Goal: Task Accomplishment & Management: Manage account settings

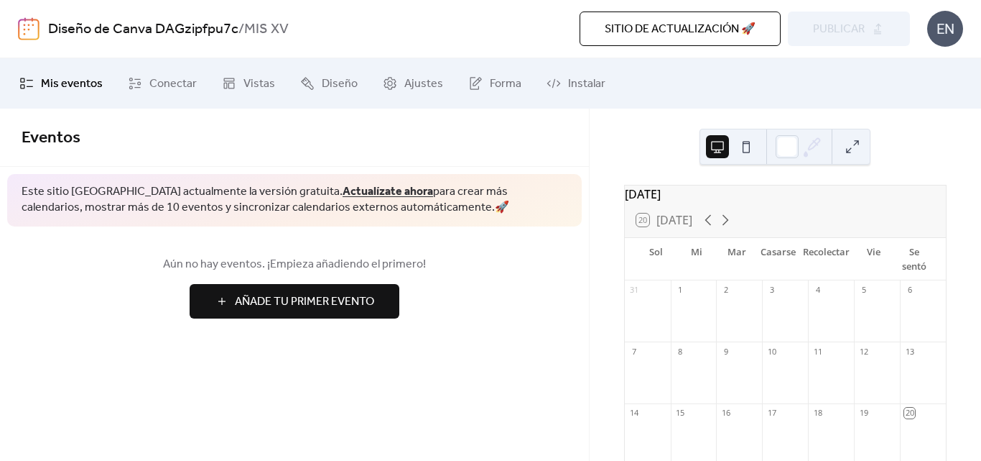
click at [747, 147] on button at bounding box center [746, 146] width 23 height 23
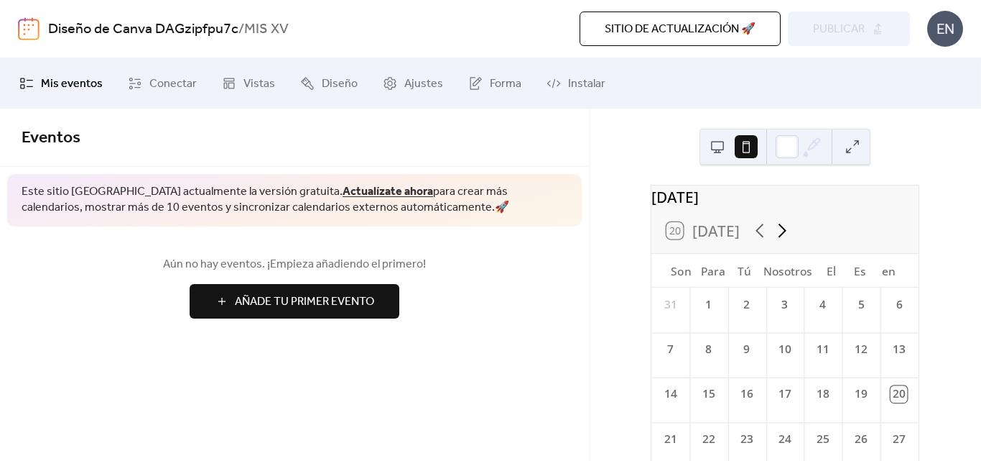
click at [772, 241] on icon at bounding box center [783, 230] width 22 height 22
click at [772, 238] on icon at bounding box center [783, 230] width 22 height 22
click at [698, 208] on font "[DATE]" at bounding box center [675, 197] width 47 height 21
drag, startPoint x: 696, startPoint y: 202, endPoint x: 695, endPoint y: 213, distance: 10.9
click at [696, 207] on font "[DATE]" at bounding box center [675, 197] width 47 height 21
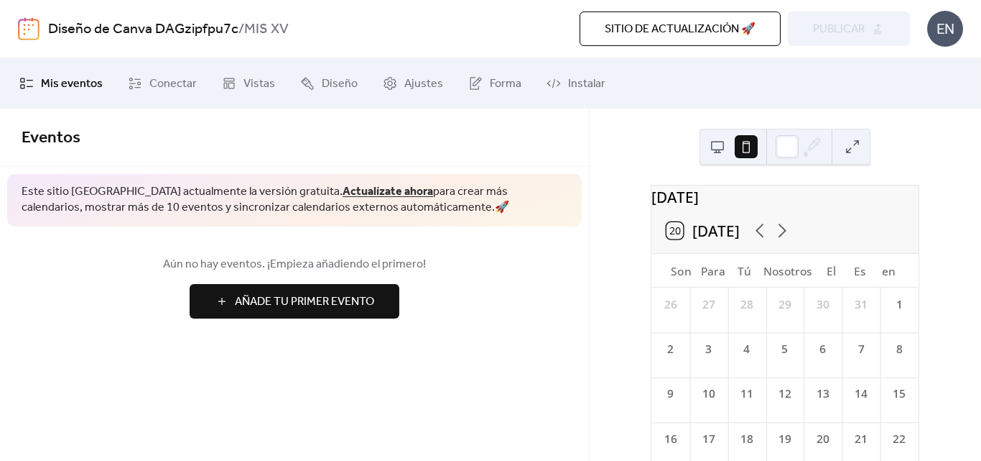
click at [685, 234] on button "20 [DATE]" at bounding box center [703, 231] width 86 height 26
click at [331, 288] on button "Añade tu primer evento" at bounding box center [295, 301] width 210 height 34
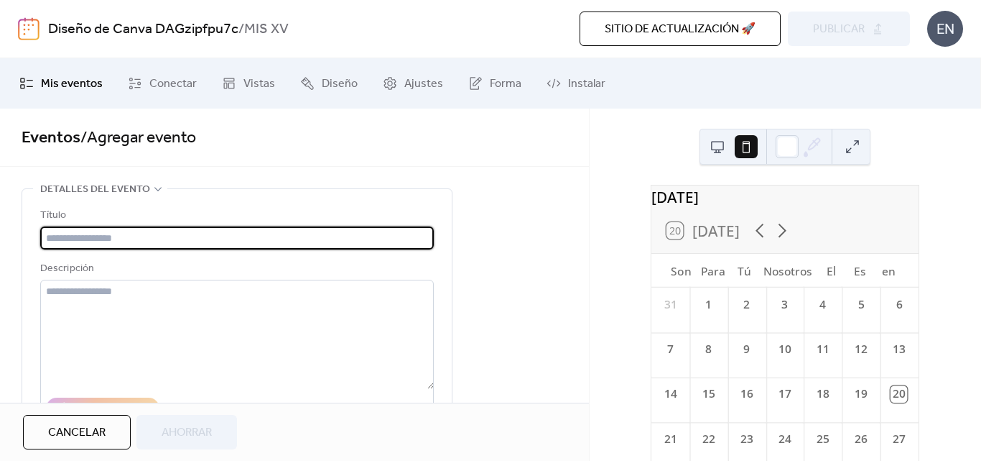
click at [47, 96] on link "Mis eventos" at bounding box center [61, 83] width 105 height 39
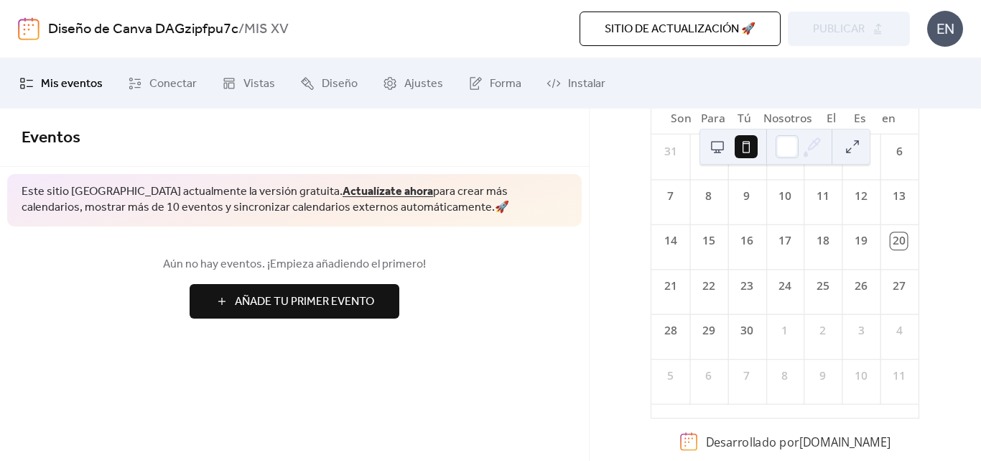
scroll to position [164, 0]
click at [789, 136] on div at bounding box center [787, 146] width 23 height 23
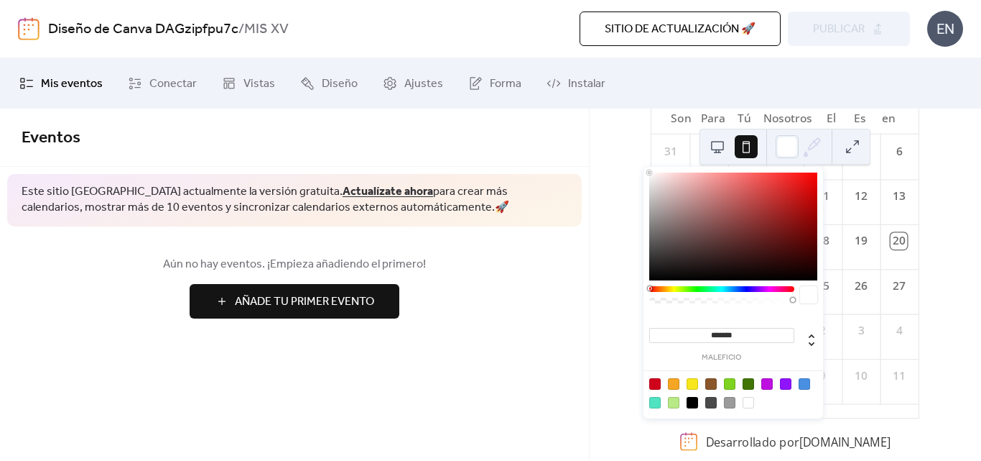
click at [808, 149] on icon at bounding box center [813, 147] width 22 height 22
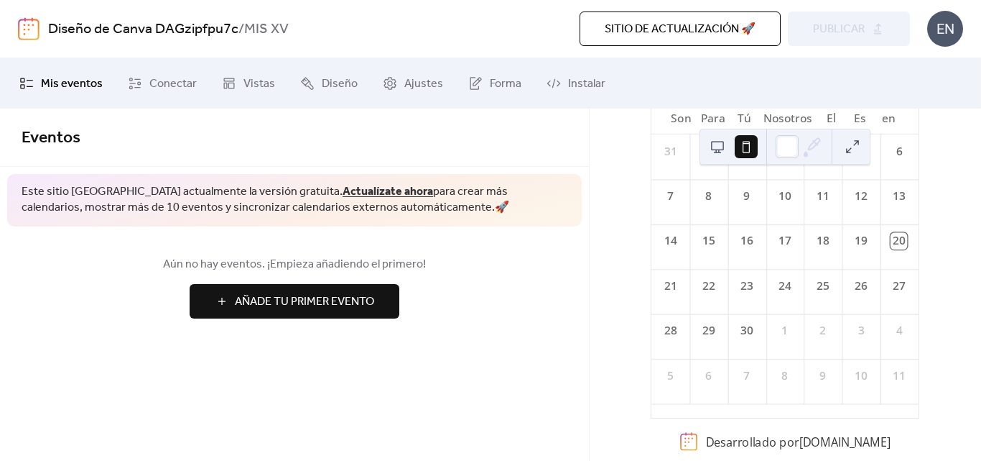
click at [821, 144] on icon at bounding box center [813, 147] width 22 height 22
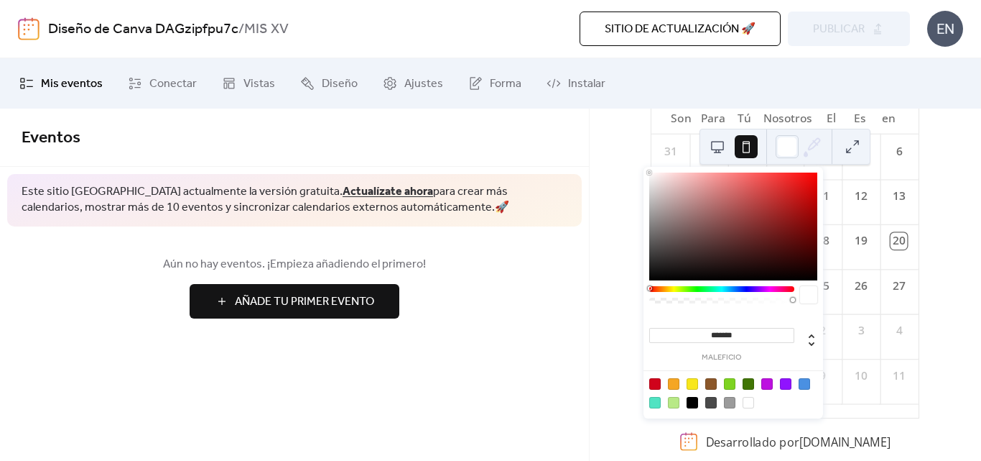
scroll to position [78, 0]
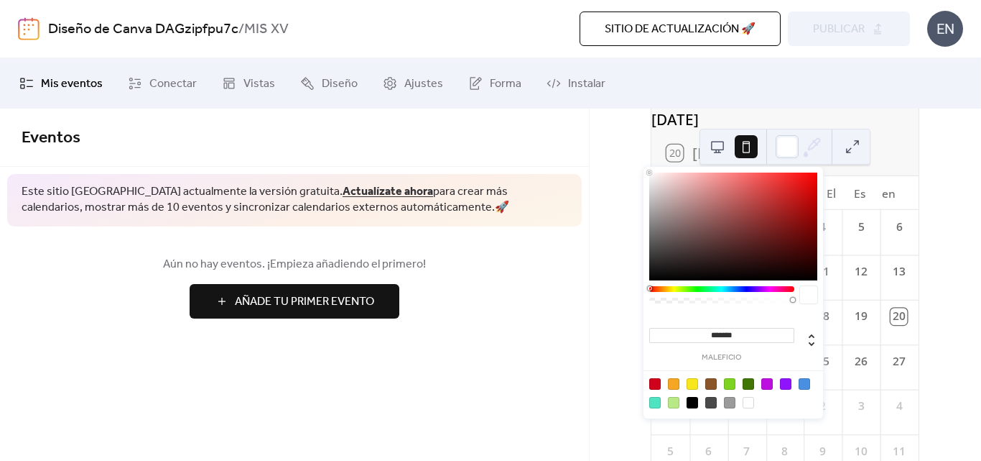
click at [938, 229] on div "[DATE] 20 [DATE] Son Para Tú Nosotros El Es en 31 1 2 3 4 5 6 7 8 9 10 11 12 13…" at bounding box center [786, 284] width 392 height 352
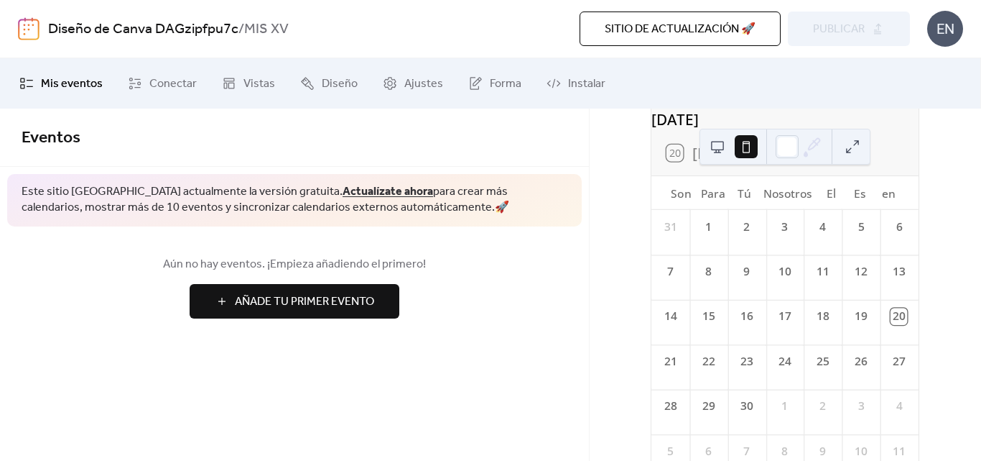
click at [723, 154] on button at bounding box center [717, 146] width 23 height 23
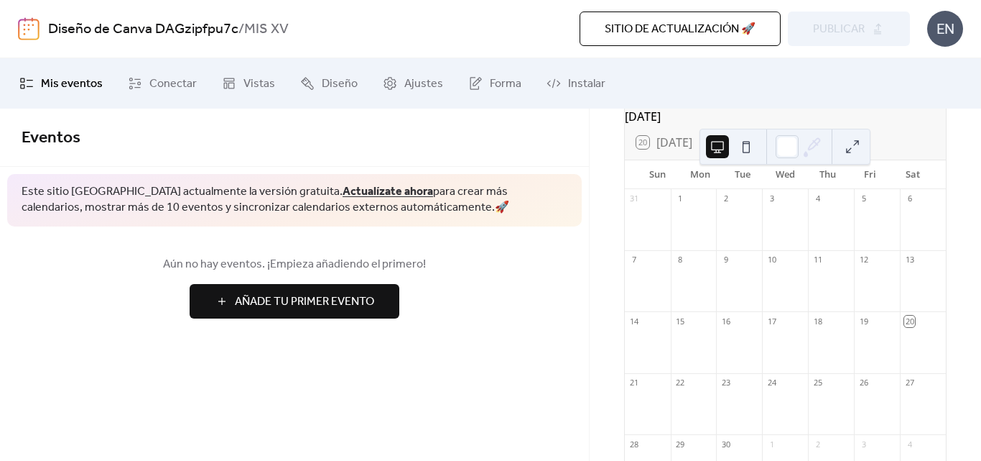
click at [651, 160] on div "20 [DATE]" at bounding box center [785, 142] width 321 height 34
click at [691, 149] on div "20 [DATE]" at bounding box center [785, 142] width 321 height 34
click at [700, 149] on icon at bounding box center [708, 142] width 17 height 17
click at [811, 97] on ul "Mis eventos Conectar Vistas Diseño Ajustes Forma Instalar" at bounding box center [491, 83] width 964 height 39
click at [642, 152] on button "20 [DATE]" at bounding box center [665, 142] width 66 height 20
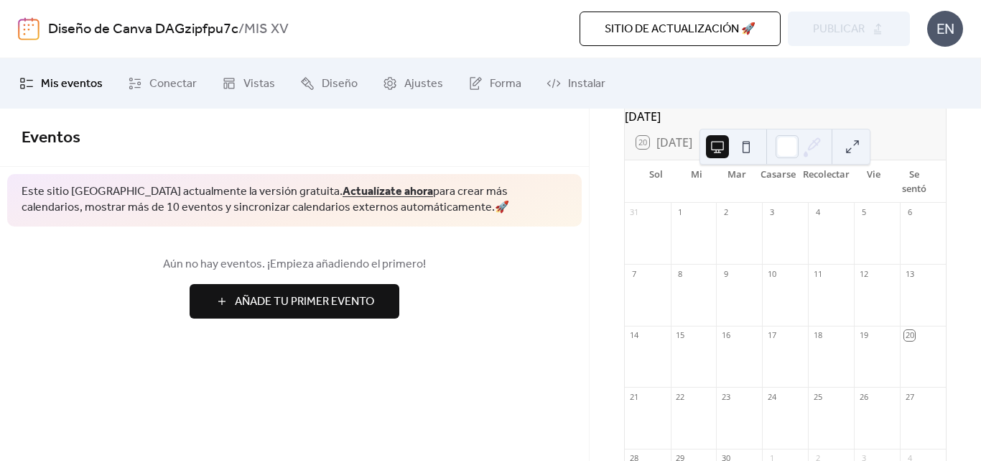
click at [851, 135] on button at bounding box center [852, 146] width 23 height 23
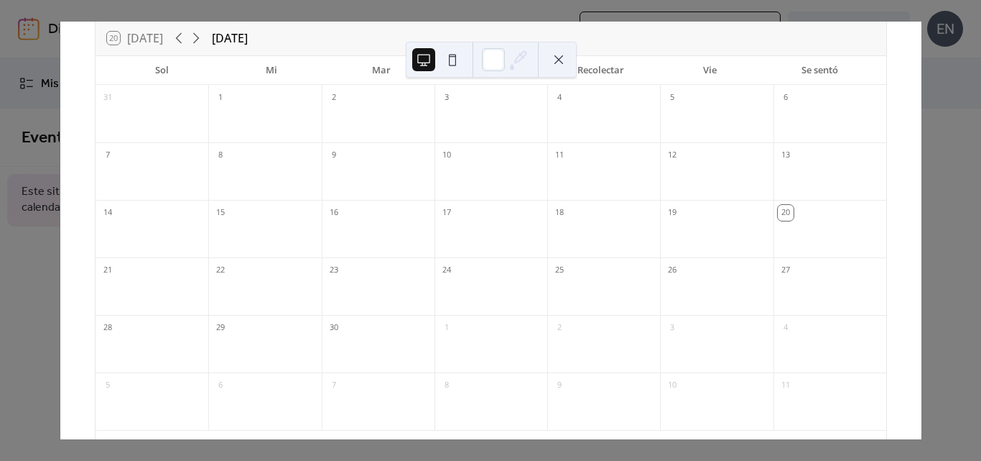
scroll to position [60, 0]
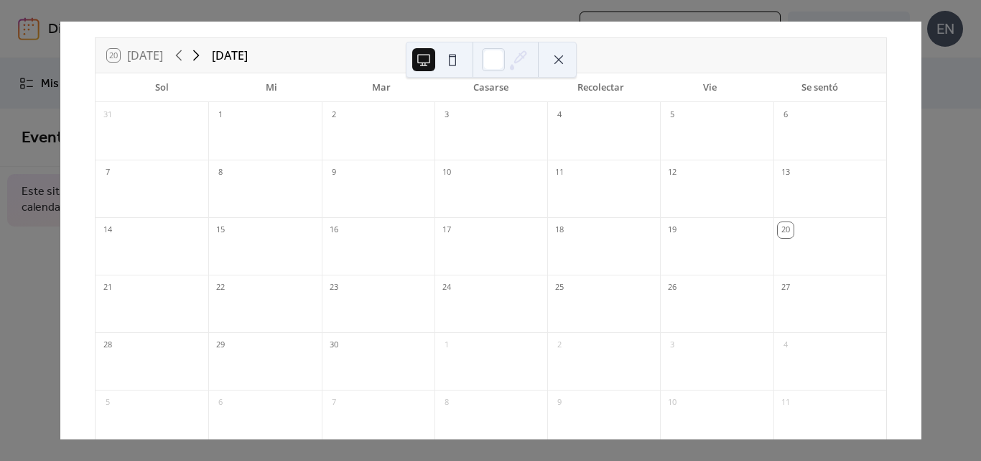
click at [188, 52] on icon at bounding box center [196, 55] width 17 height 17
click at [228, 52] on font "[DATE]" at bounding box center [230, 55] width 36 height 16
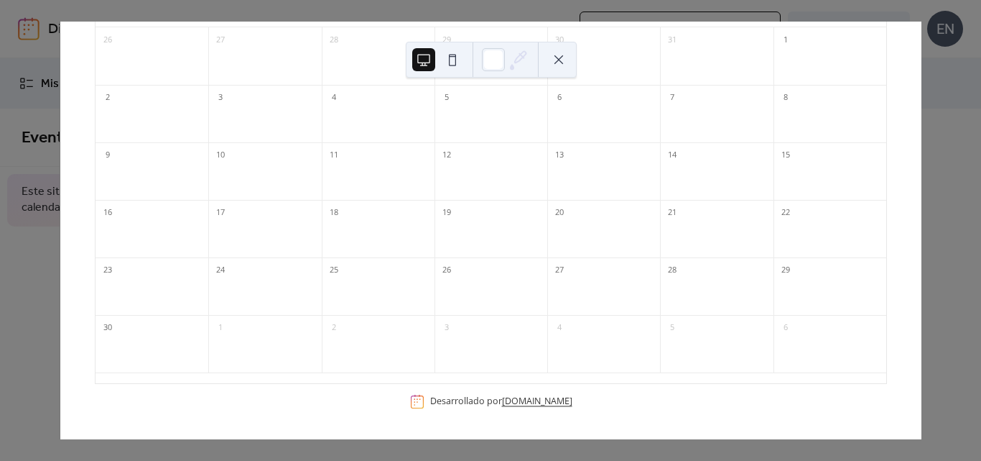
click at [530, 405] on font "[DOMAIN_NAME]" at bounding box center [537, 400] width 70 height 12
click at [922, 116] on div "20 [DATE] [DATE] Sol Mi Mar Casarse Recolectar Vie Se sentó 26 27 28 29 30 31 1…" at bounding box center [491, 230] width 862 height 417
drag, startPoint x: 981, startPoint y: 308, endPoint x: 980, endPoint y: 111, distance: 196.9
click at [922, 111] on div "20 [DATE] [DATE] Sol Mi Mar Casarse Recolectar Vie Se sentó 26 27 28 29 30 31 1…" at bounding box center [491, 230] width 862 height 417
click at [560, 49] on button at bounding box center [559, 59] width 23 height 23
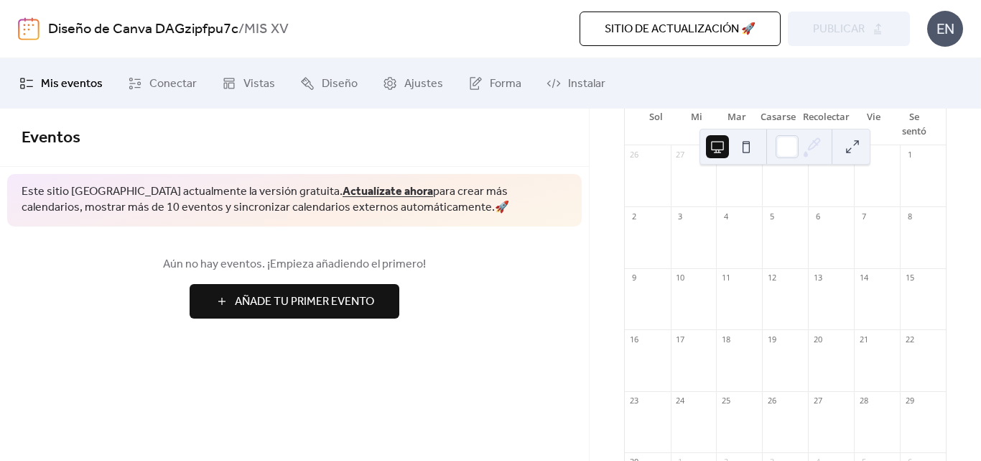
scroll to position [161, 0]
click at [664, 41] on button "Sitio de actualización 🚀" at bounding box center [680, 28] width 201 height 34
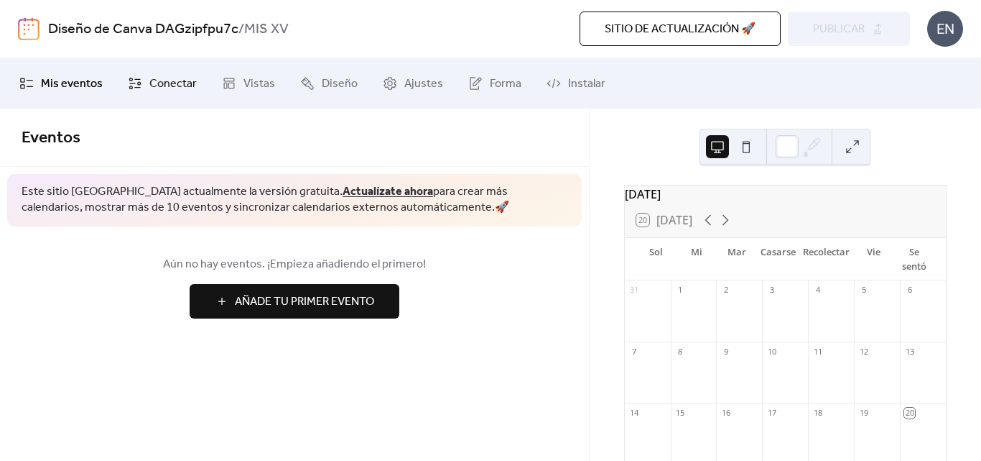
click at [144, 85] on link "Conectar" at bounding box center [162, 83] width 91 height 39
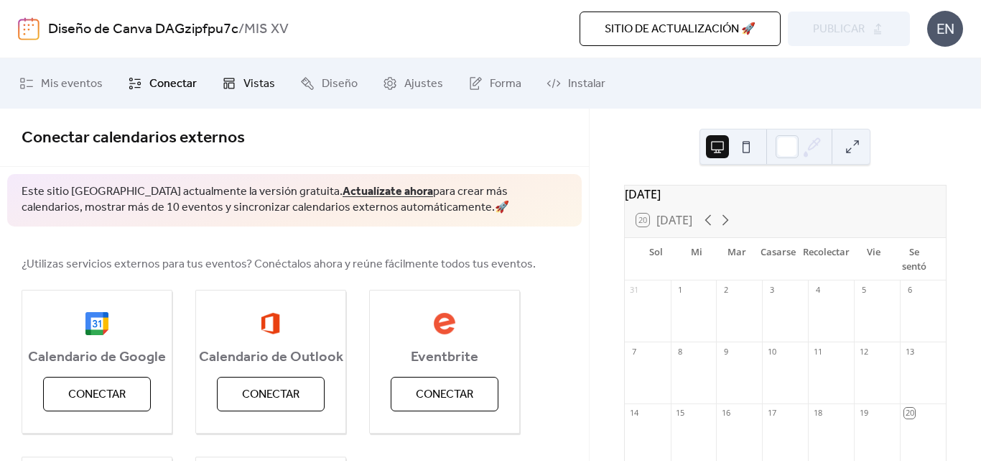
click at [236, 77] on link "Vistas" at bounding box center [248, 83] width 75 height 39
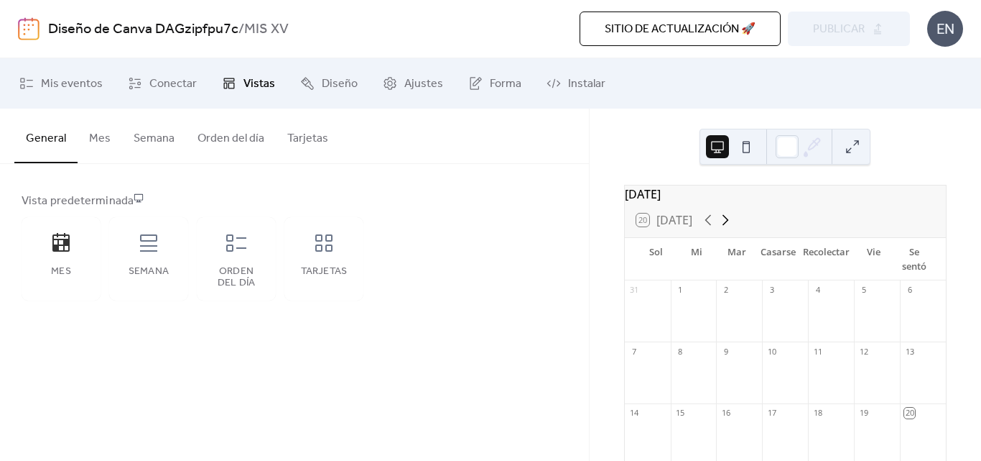
click at [720, 228] on icon at bounding box center [725, 219] width 17 height 17
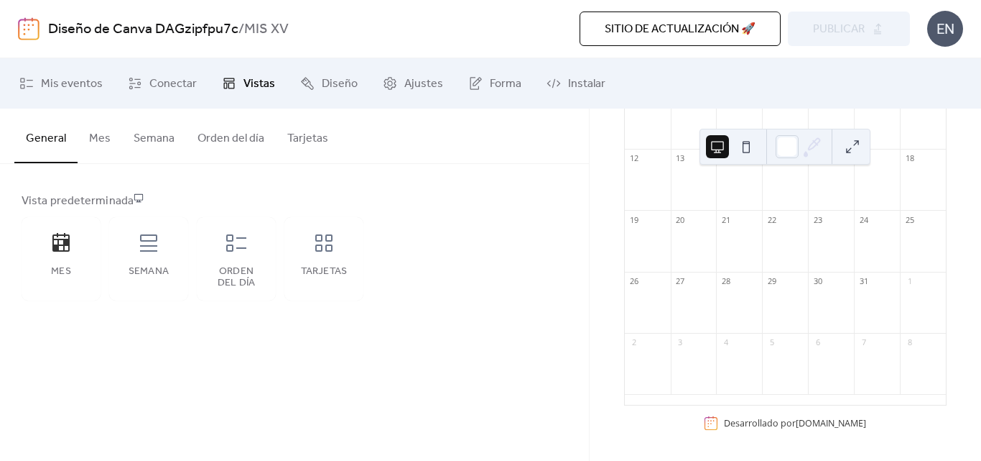
scroll to position [52, 0]
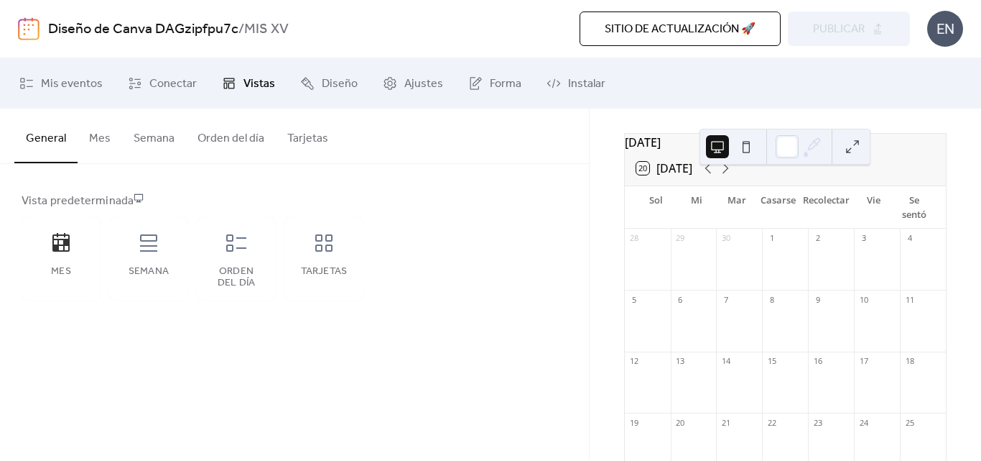
click at [89, 146] on font "Mes" at bounding box center [100, 138] width 22 height 22
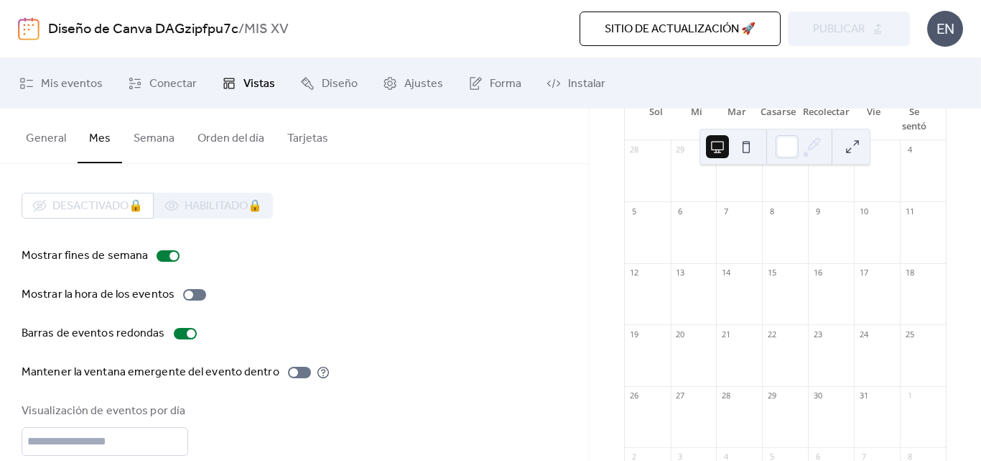
scroll to position [171, 0]
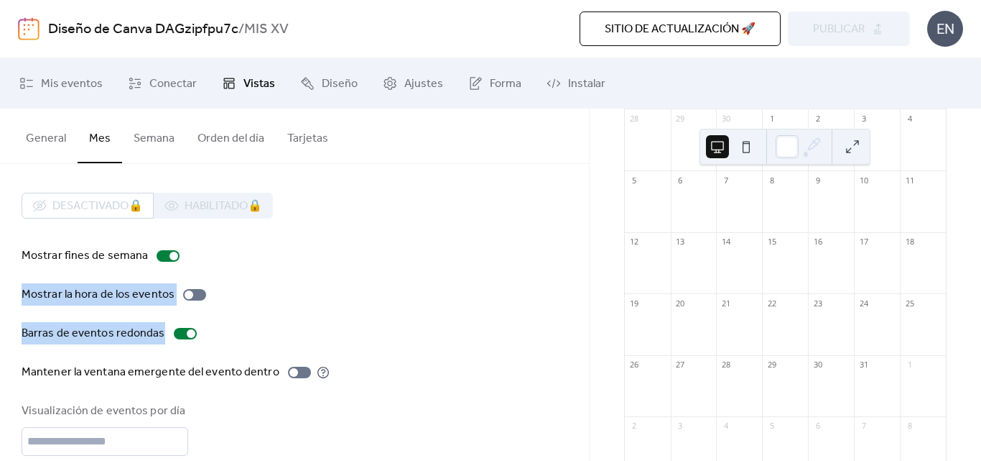
drag, startPoint x: 584, startPoint y: 257, endPoint x: 573, endPoint y: 317, distance: 60.6
click at [573, 317] on div "Desactivado 🔒 Habilitado 🔒 Mostrar fines de semana Mostrar la hora de los event…" at bounding box center [294, 383] width 589 height 438
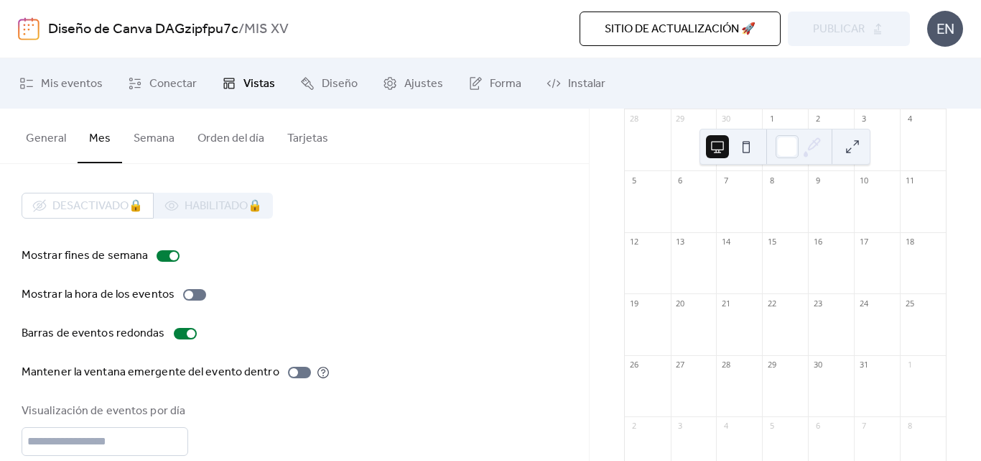
drag, startPoint x: 595, startPoint y: 323, endPoint x: 589, endPoint y: 350, distance: 27.9
click at [590, 350] on div "[DATE] 20 [DATE] Sol Mi Mar Casarse Recolectar Vie Se sentó 28 29 30 1 2 3 4 5 …" at bounding box center [786, 284] width 392 height 352
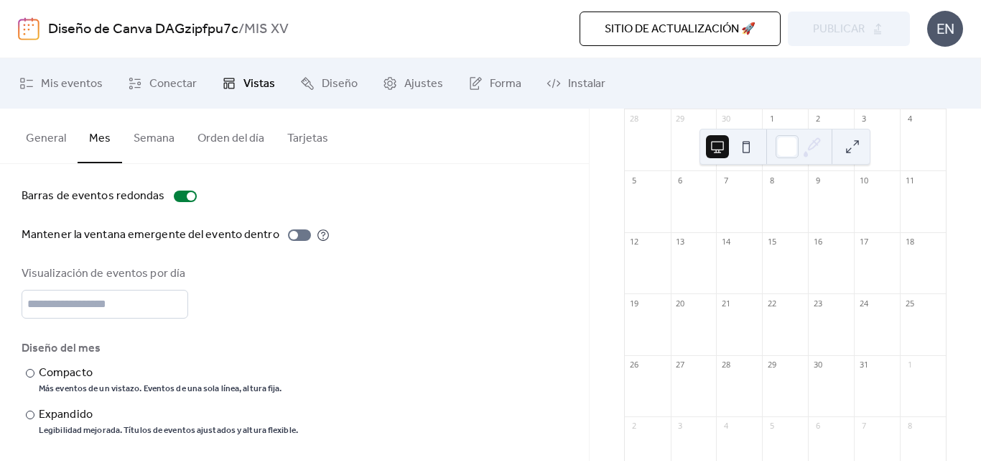
scroll to position [142, 0]
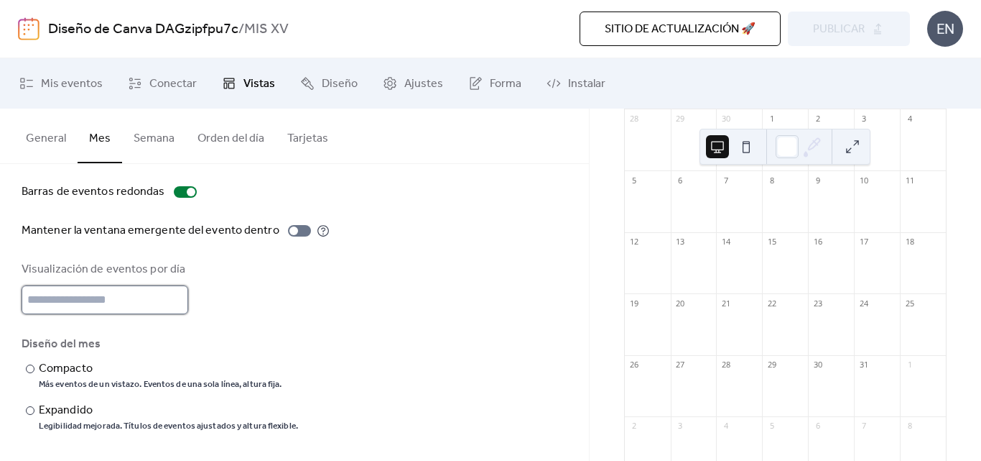
click at [103, 305] on input "*" at bounding box center [105, 299] width 167 height 29
click at [187, 193] on div at bounding box center [191, 192] width 9 height 9
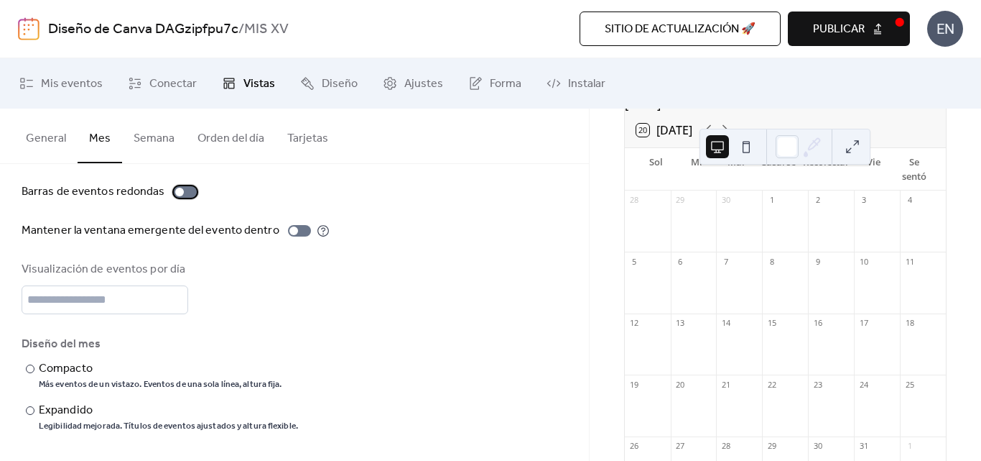
scroll to position [0, 0]
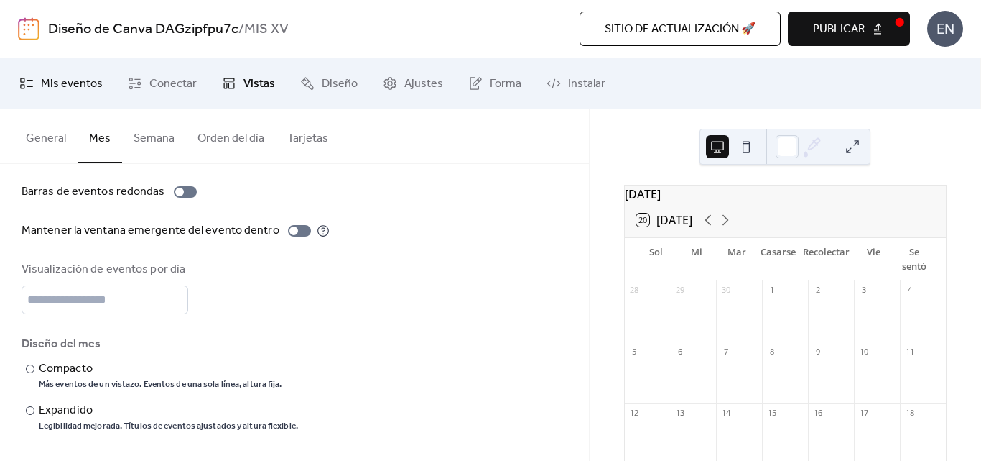
click at [68, 78] on font "Mis eventos" at bounding box center [72, 84] width 62 height 22
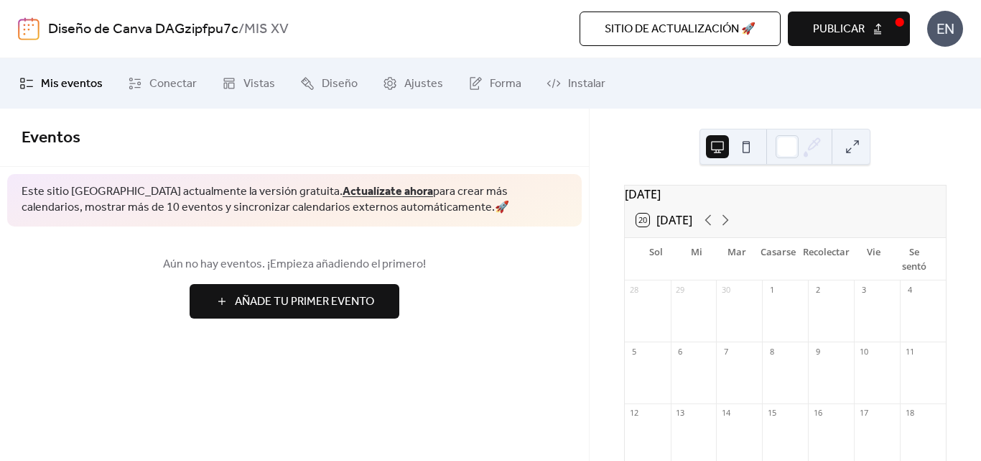
click at [313, 304] on font "Añade tu primer evento" at bounding box center [304, 301] width 139 height 22
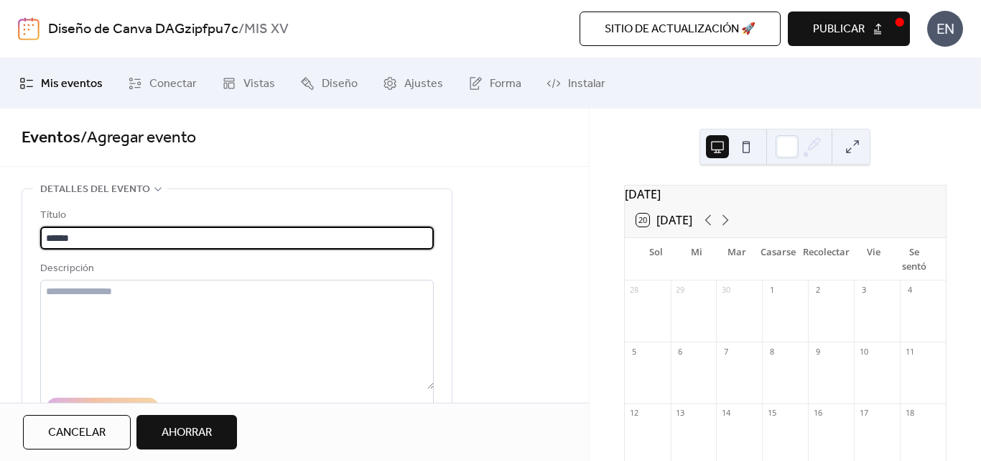
type input "******"
click at [177, 431] on font "Ahorrar" at bounding box center [187, 432] width 50 height 22
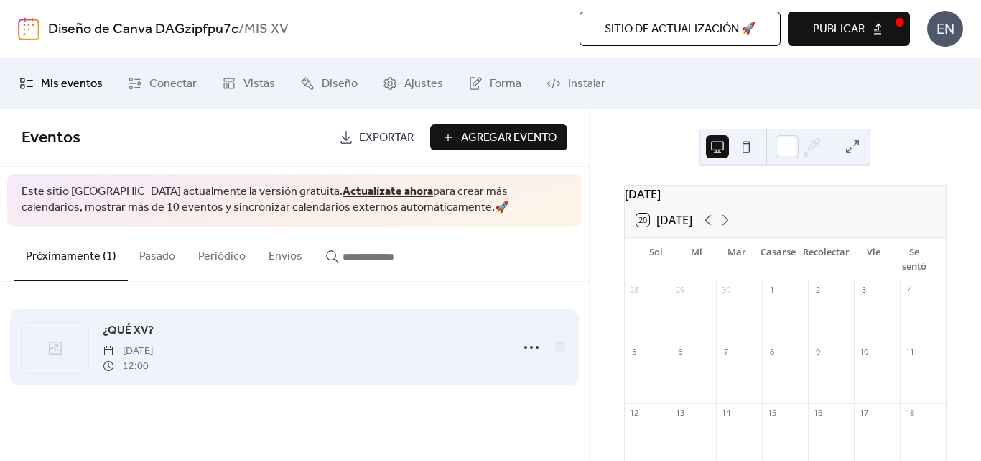
click at [310, 353] on div "¿QUÉ XV? [DATE] 12:00" at bounding box center [302, 347] width 399 height 52
click at [539, 347] on icon at bounding box center [531, 347] width 23 height 23
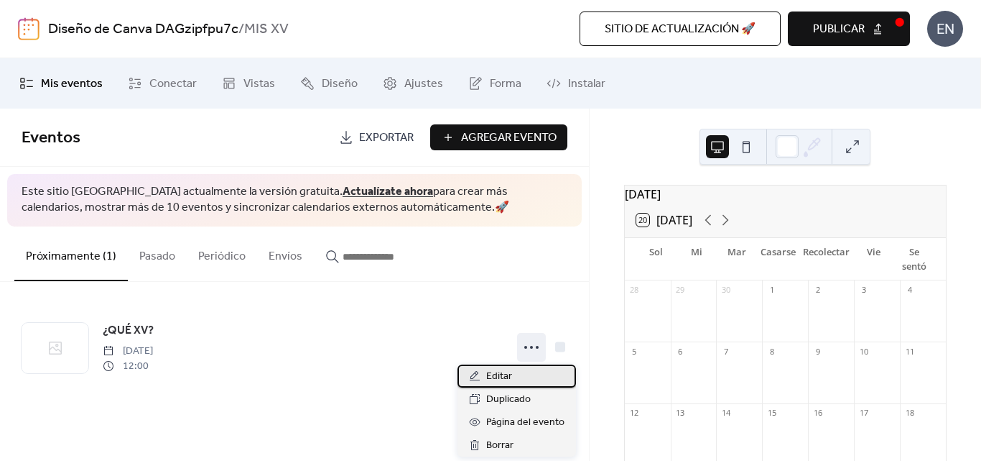
click at [512, 373] on font "Editar" at bounding box center [499, 375] width 26 height 19
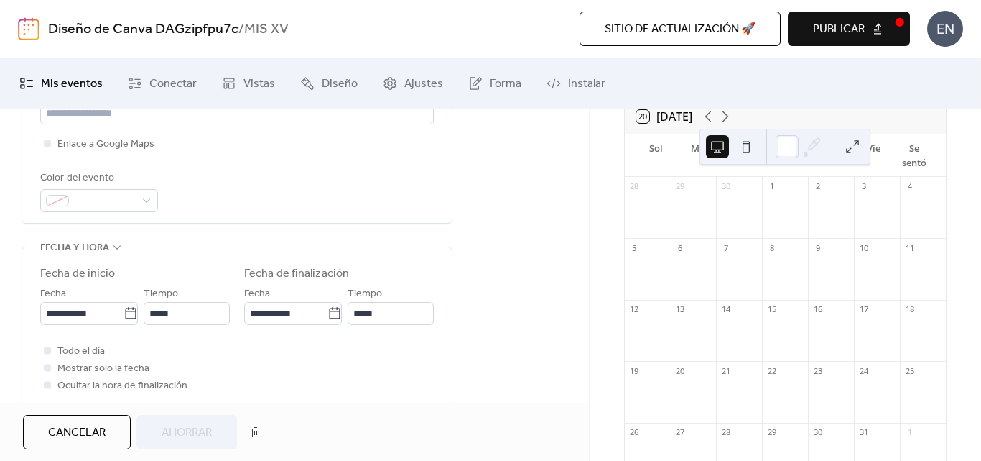
scroll to position [405, 0]
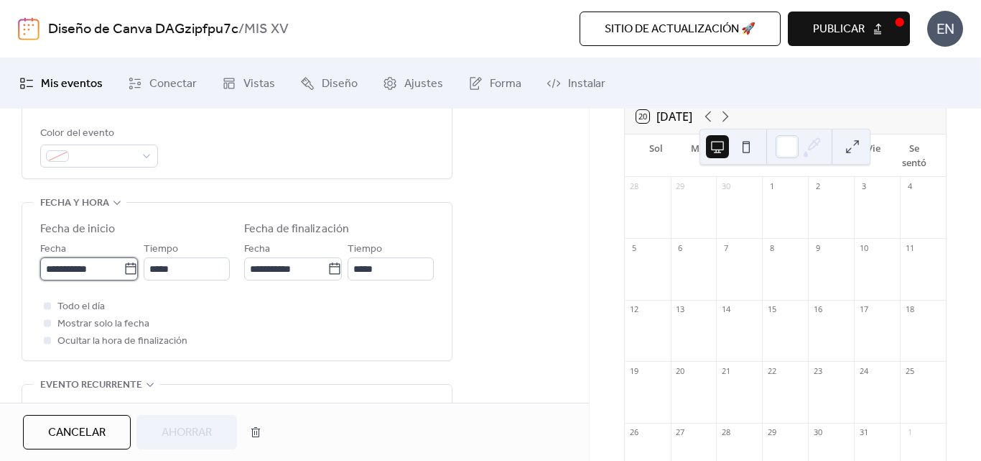
click at [106, 269] on input "**********" at bounding box center [81, 268] width 83 height 23
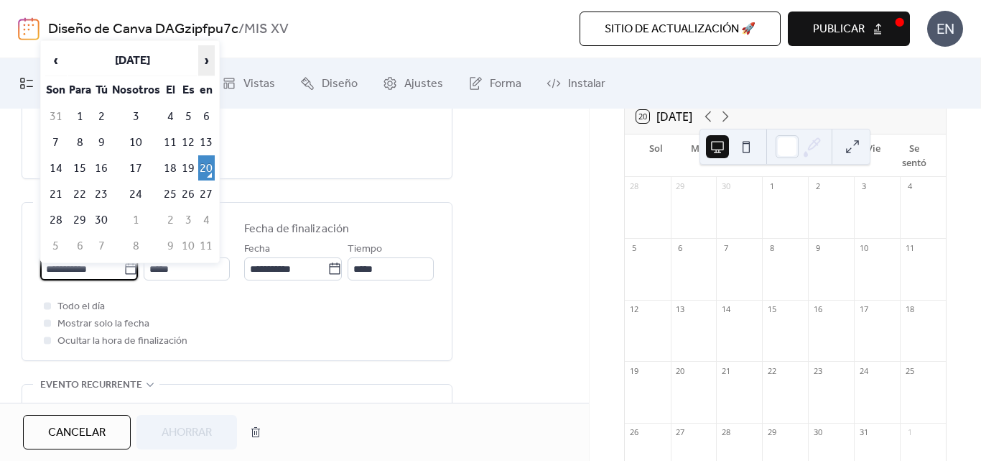
click at [204, 73] on font "›" at bounding box center [206, 60] width 5 height 29
click at [205, 161] on font "18" at bounding box center [206, 168] width 13 height 22
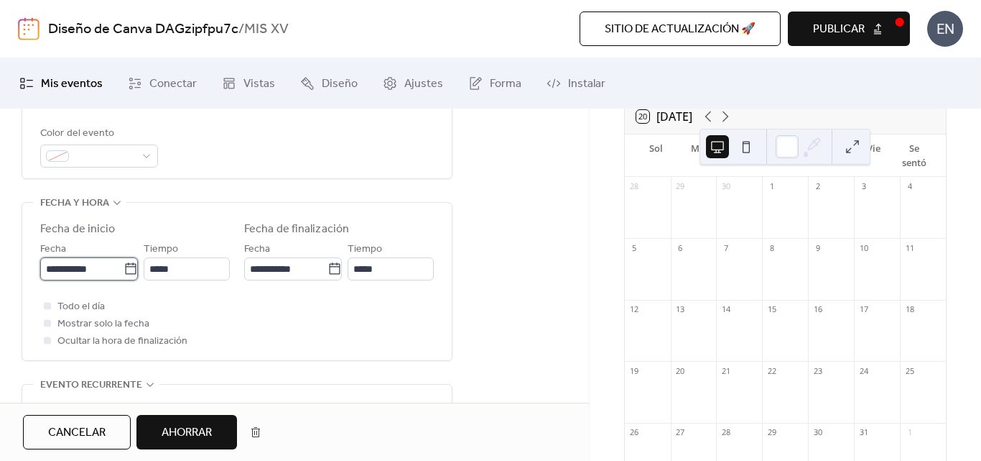
click at [116, 265] on input "**********" at bounding box center [81, 268] width 83 height 23
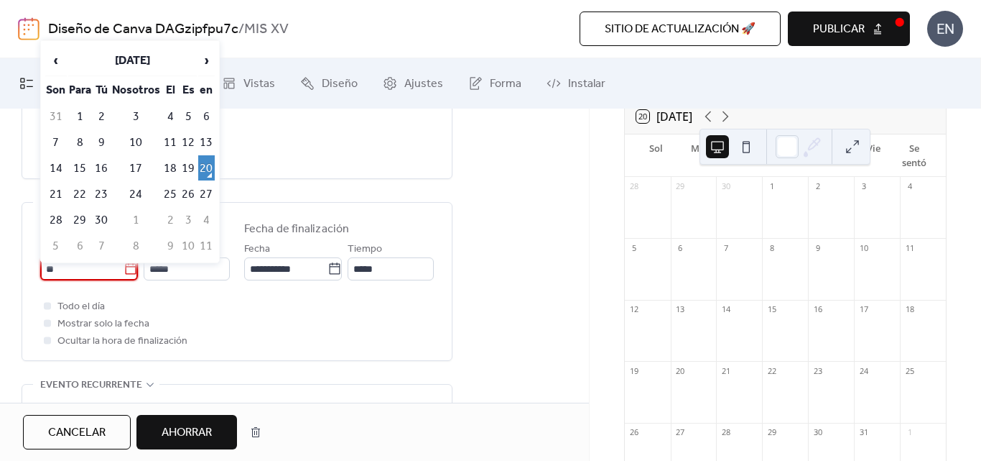
type input "*"
click at [162, 266] on input "*****" at bounding box center [187, 268] width 86 height 23
type input "**********"
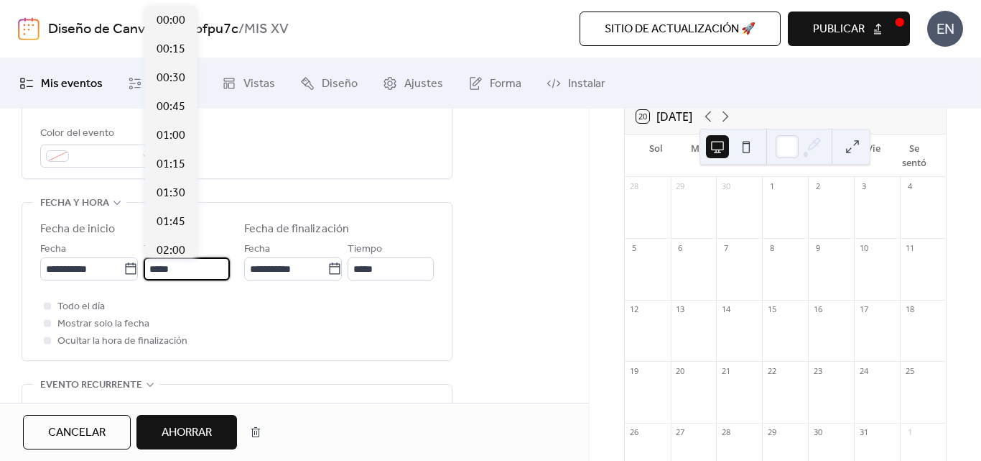
scroll to position [2184, 0]
type input "*****"
click at [231, 281] on div "**********" at bounding box center [237, 285] width 394 height 129
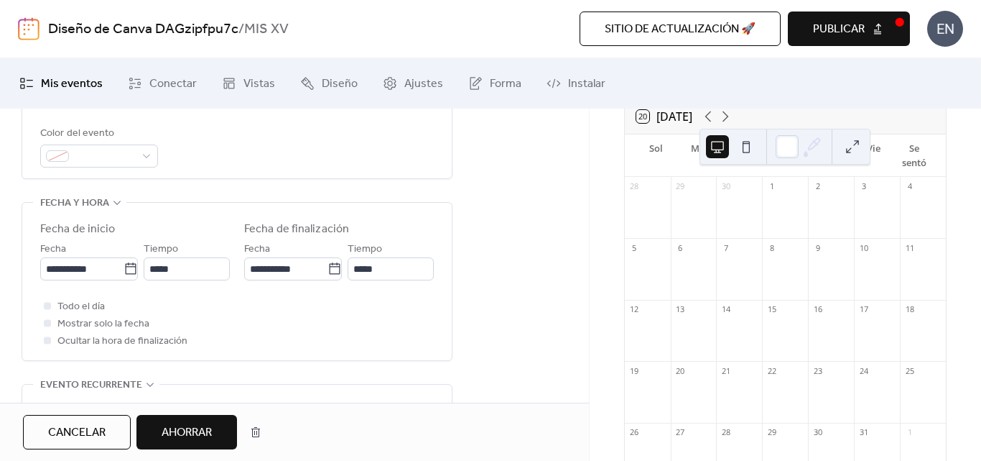
type input "*****"
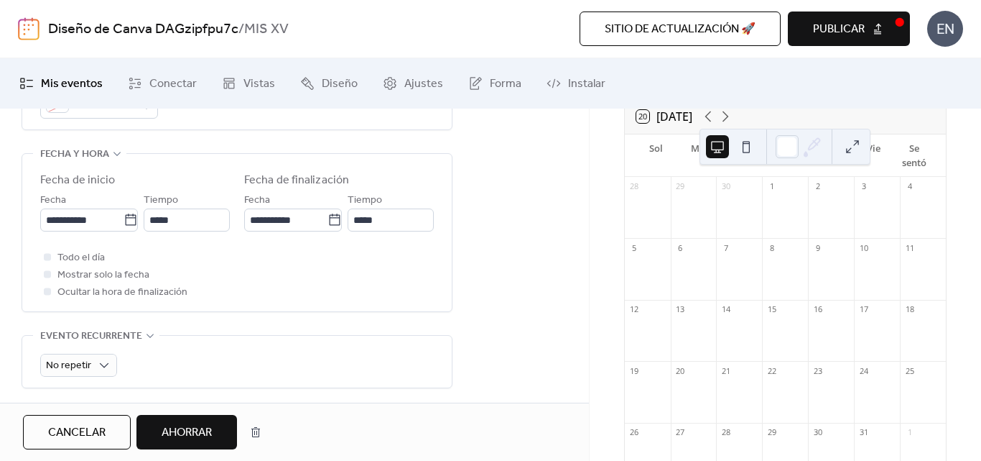
scroll to position [456, 0]
click at [97, 274] on font "Mostrar solo la fecha" at bounding box center [103, 271] width 92 height 19
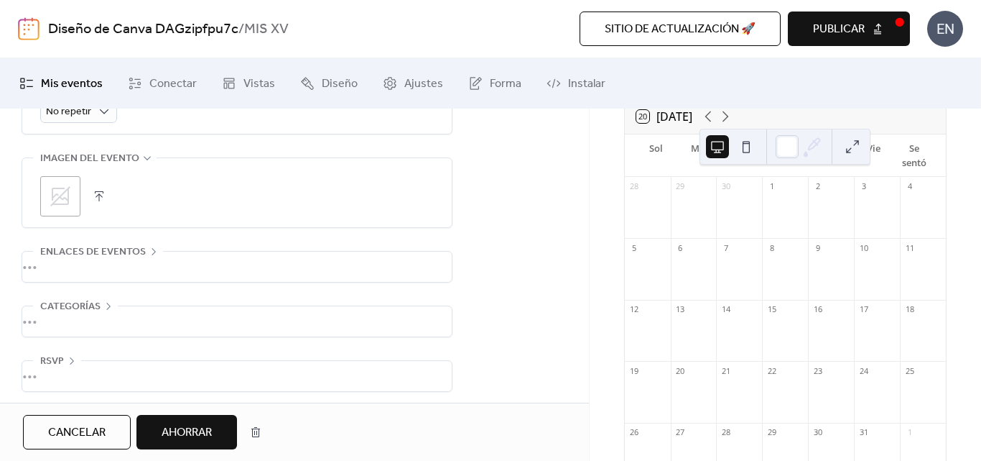
scroll to position [715, 0]
drag, startPoint x: 584, startPoint y: 355, endPoint x: 584, endPoint y: 347, distance: 7.9
click at [97, 183] on button "button" at bounding box center [99, 191] width 20 height 20
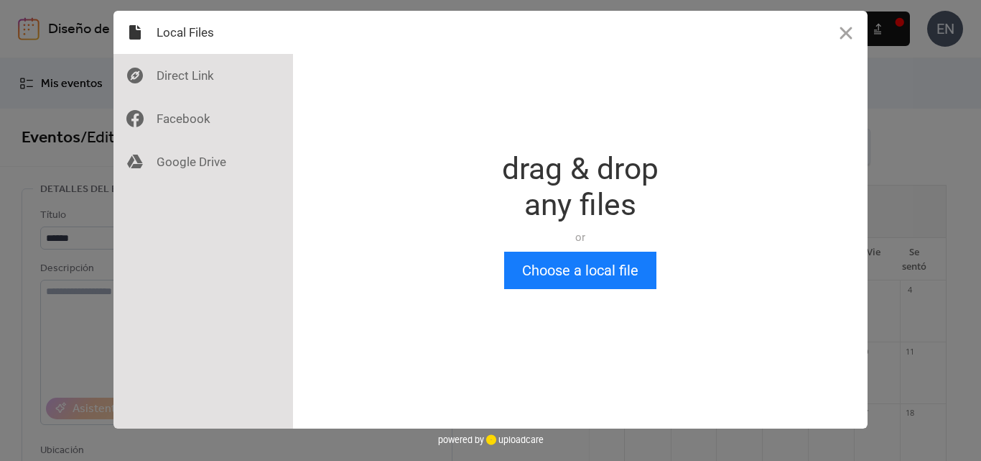
scroll to position [0, 0]
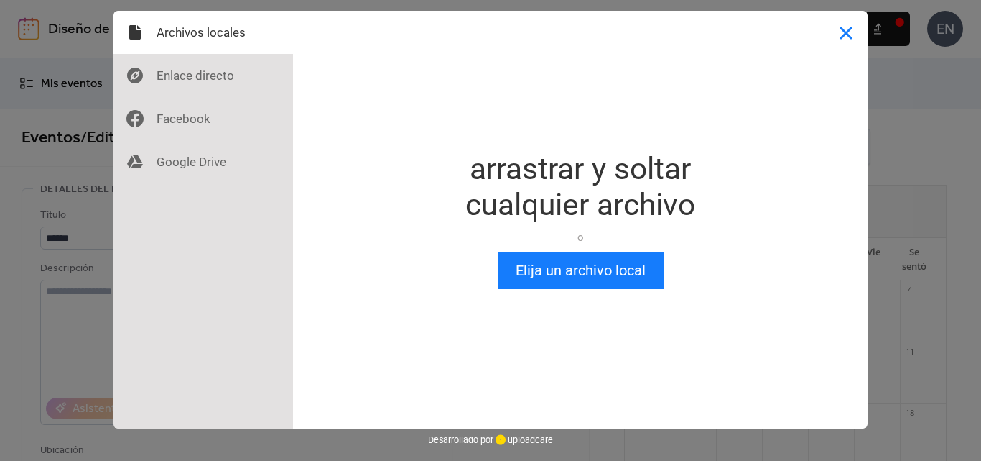
click at [846, 36] on button "Cerca" at bounding box center [846, 32] width 43 height 43
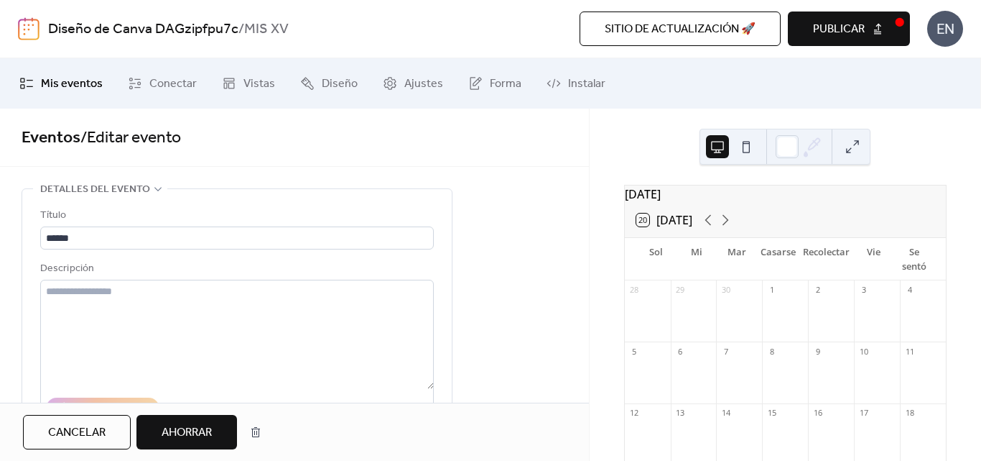
scroll to position [648, 0]
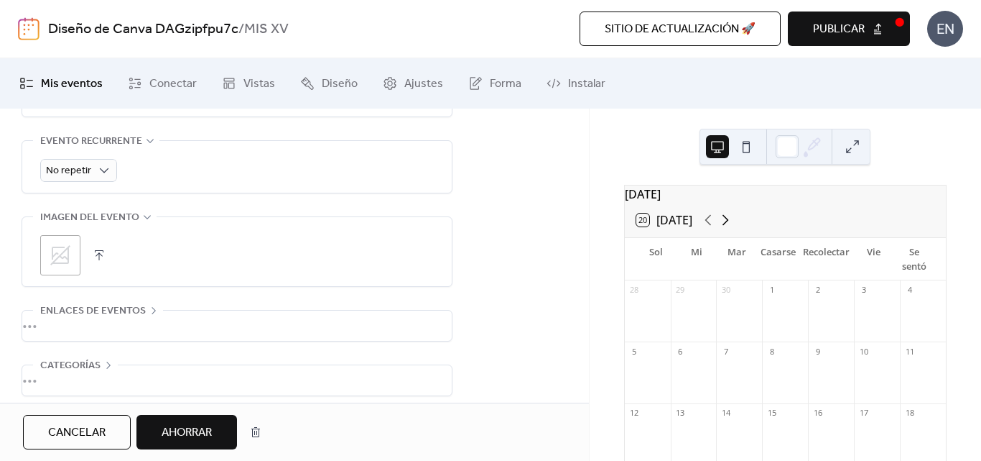
click at [715, 233] on div "20 [DATE]" at bounding box center [785, 220] width 321 height 34
click at [717, 228] on icon at bounding box center [725, 219] width 17 height 17
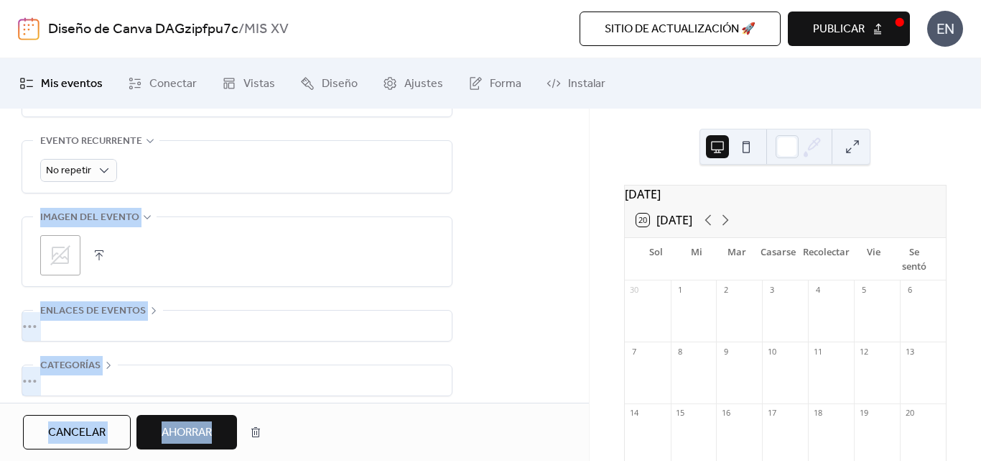
drag, startPoint x: 581, startPoint y: 185, endPoint x: 608, endPoint y: 114, distance: 76.2
click at [608, 114] on div "**********" at bounding box center [490, 259] width 981 height 402
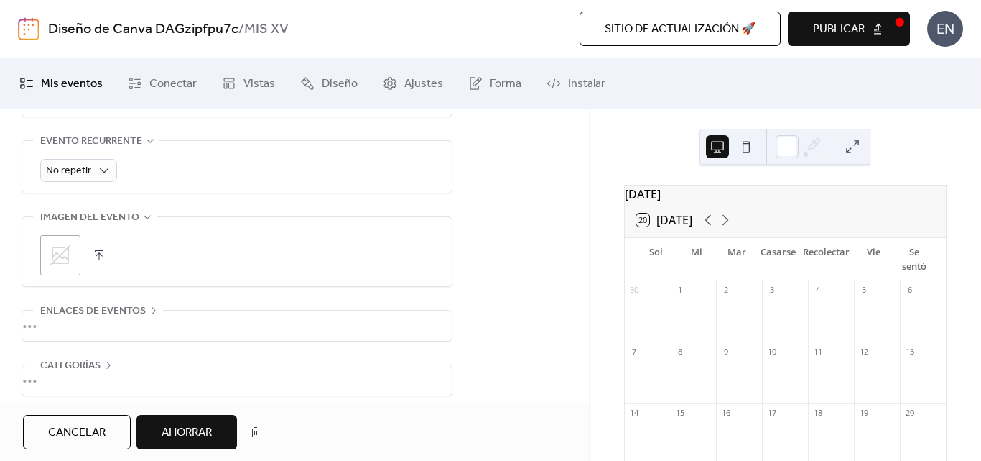
click at [555, 170] on div "**********" at bounding box center [294, 3] width 589 height 926
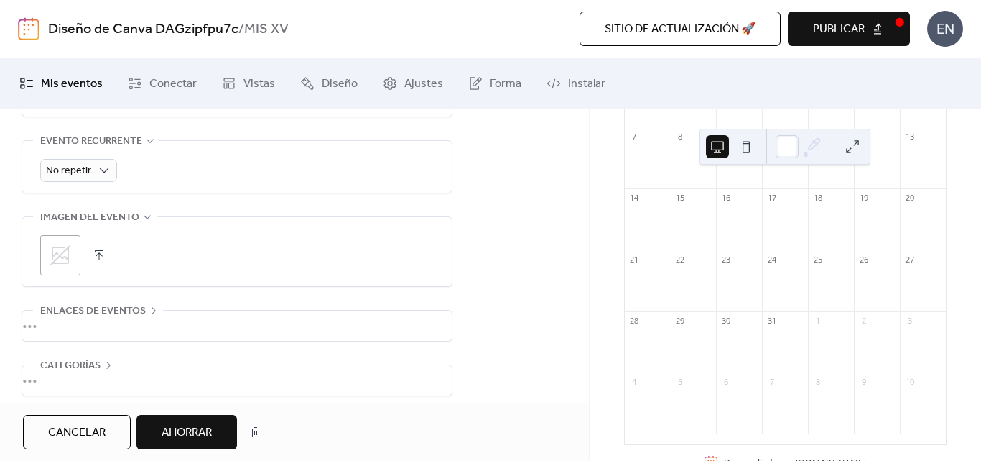
scroll to position [263, 0]
click at [831, 24] on font "Publicar" at bounding box center [839, 29] width 52 height 22
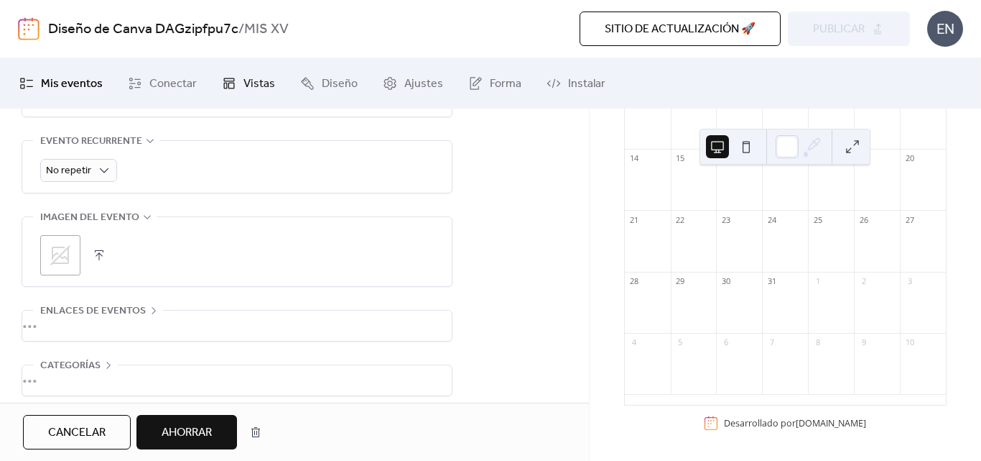
click at [236, 75] on link "Vistas" at bounding box center [248, 83] width 75 height 39
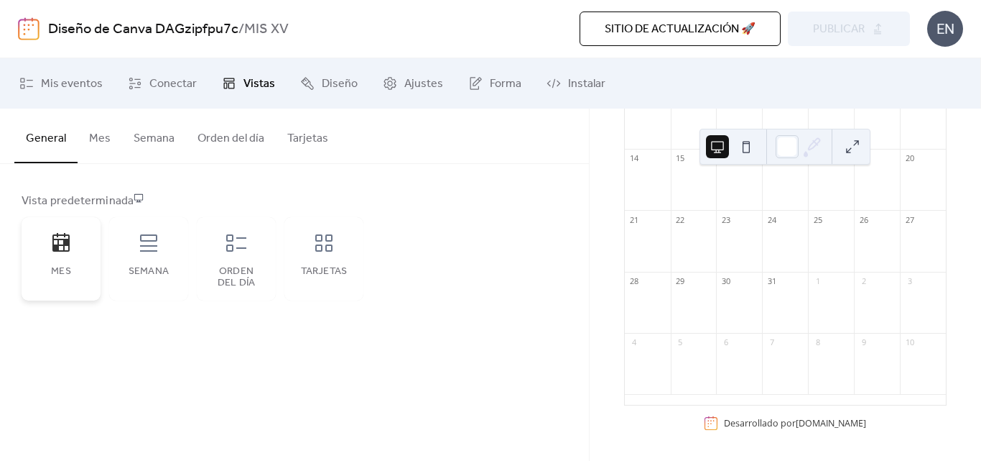
click at [70, 264] on div "Mes" at bounding box center [61, 258] width 79 height 83
click at [86, 90] on font "Mis eventos" at bounding box center [72, 84] width 62 height 22
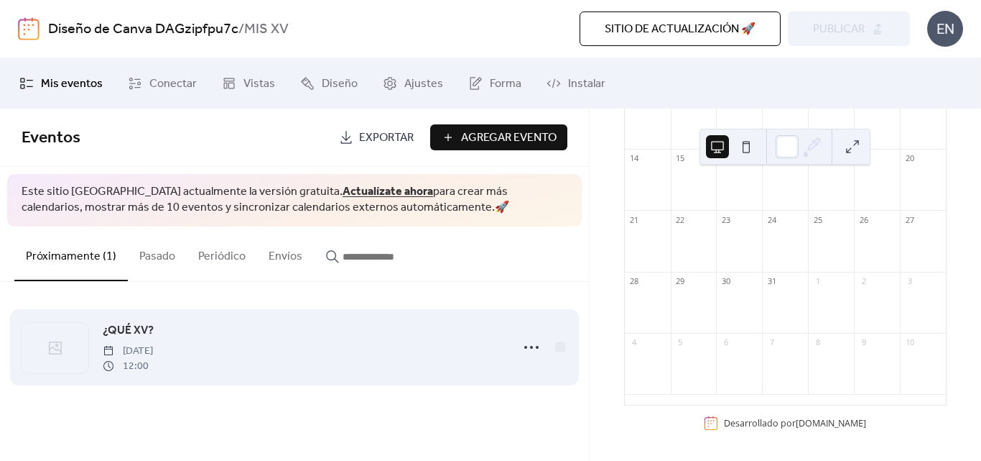
click at [338, 361] on div "¿QUÉ XV? [DATE] 12:00" at bounding box center [302, 347] width 399 height 52
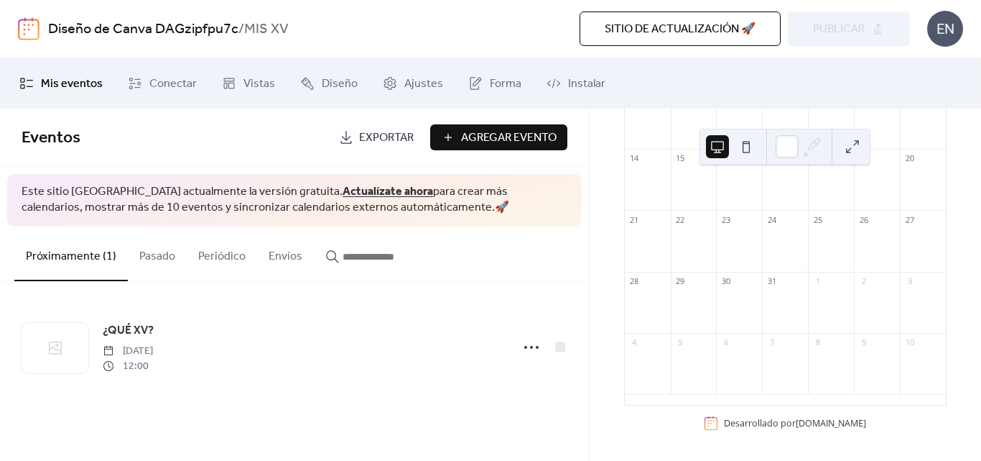
drag, startPoint x: 338, startPoint y: 361, endPoint x: 301, endPoint y: 457, distance: 103.3
click at [301, 457] on div "Eventos Exportar Agregar evento Este sitio [GEOGRAPHIC_DATA] actualmente la ver…" at bounding box center [294, 284] width 589 height 352
drag, startPoint x: 795, startPoint y: 416, endPoint x: 893, endPoint y: 273, distance: 173.6
click at [837, 336] on div "[DATE] 20 [DATE] Sol Mi Mar Casarse Recolectar Vie Se sentó 30 1 2 3 4 5 6 7 8 …" at bounding box center [785, 183] width 323 height 507
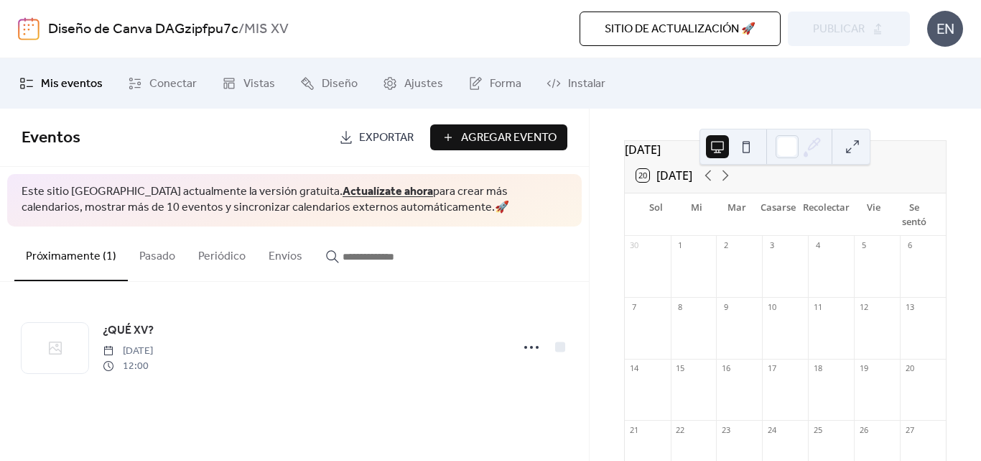
click at [915, 188] on div "20 [DATE]" at bounding box center [785, 175] width 321 height 34
click at [872, 116] on div "[DATE] 20 [DATE] Sol Mi Mar Casarse Recolectar Vie Se sentó 30 1 2 3 4 5 6 7 8 …" at bounding box center [786, 284] width 392 height 352
click at [374, 131] on font "Exportar" at bounding box center [386, 137] width 55 height 22
